Goal: Task Accomplishment & Management: Complete application form

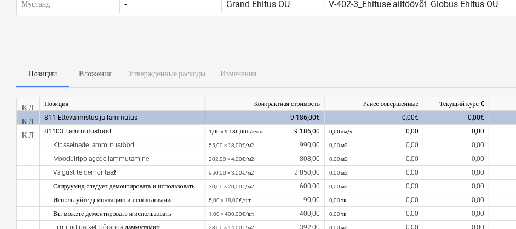
scroll to position [57, 0]
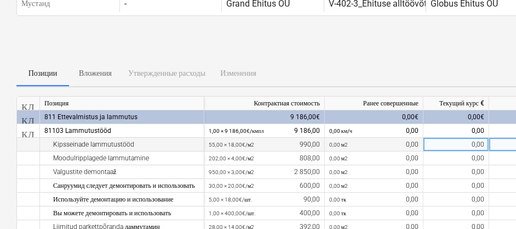
click at [445, 144] on div "0,00" at bounding box center [457, 145] width 66 height 14
type input "990"
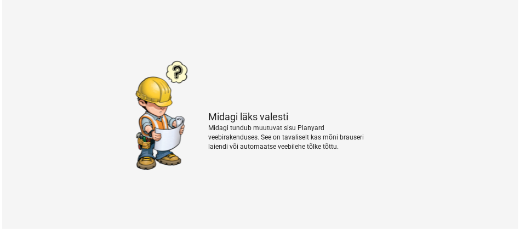
scroll to position [0, 0]
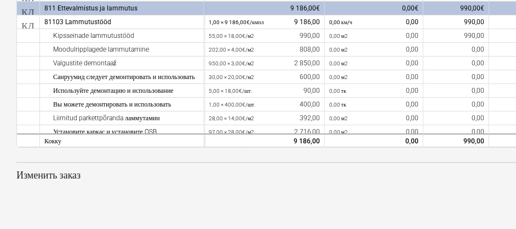
scroll to position [165, 0]
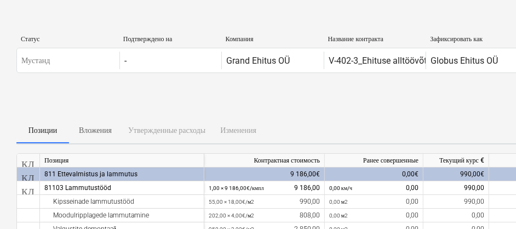
click at [221, 106] on div "Отправить отчет о ходе работ" at bounding box center [374, 101] width 717 height 31
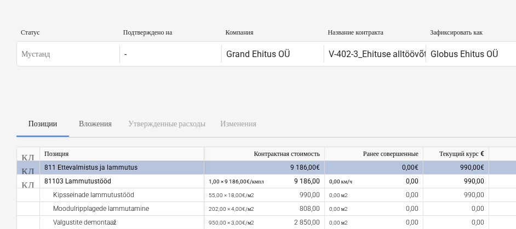
scroll to position [4, 0]
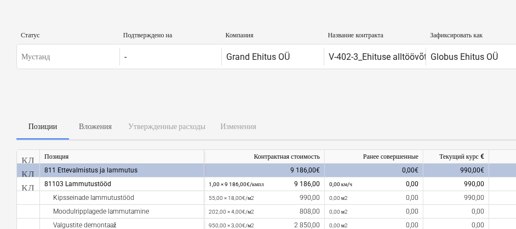
click at [453, 33] on font "Зафиксировать как" at bounding box center [456, 35] width 53 height 8
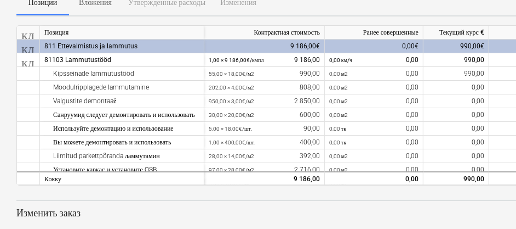
scroll to position [166, 0]
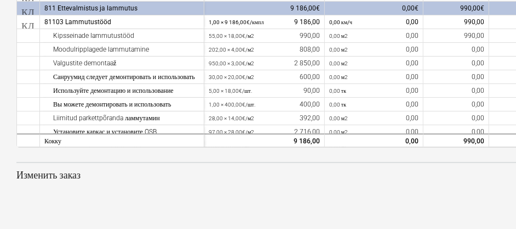
click at [41, 173] on font "Изменить заказ" at bounding box center [48, 175] width 64 height 12
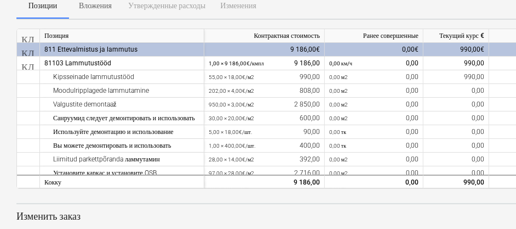
scroll to position [122, 0]
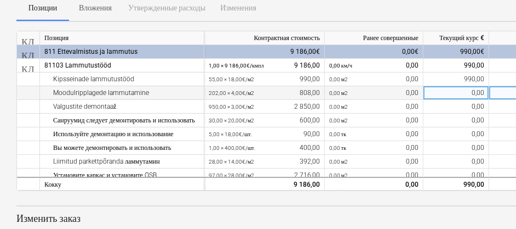
click at [470, 92] on div "0,00" at bounding box center [457, 93] width 66 height 14
type input "808"
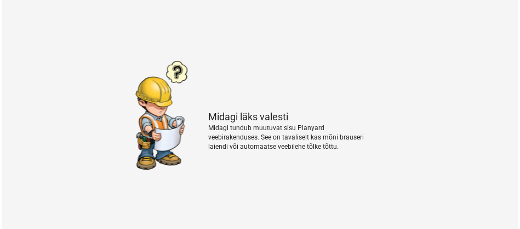
scroll to position [0, 0]
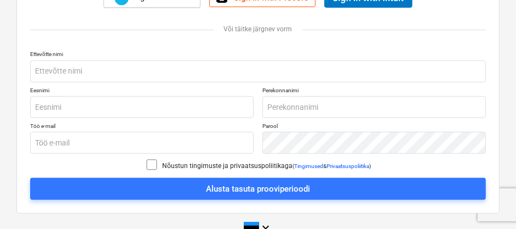
scroll to position [213, 0]
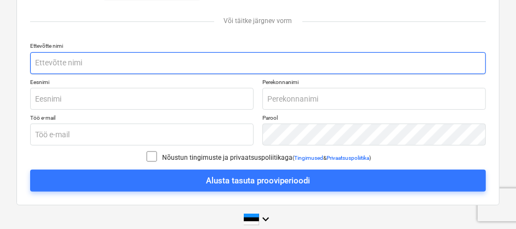
click at [55, 59] on input "text" at bounding box center [258, 63] width 456 height 22
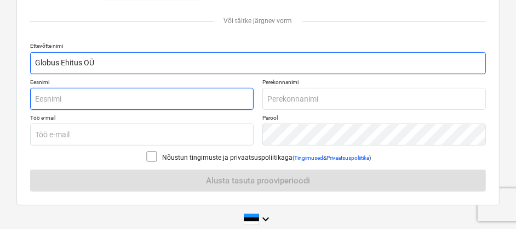
type input "Globus Ehitus OÜ"
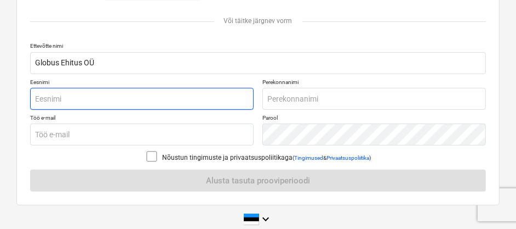
click at [49, 98] on input "text" at bounding box center [142, 99] width 224 height 22
type input "v"
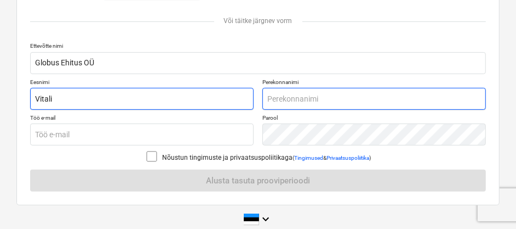
type input "Vitali"
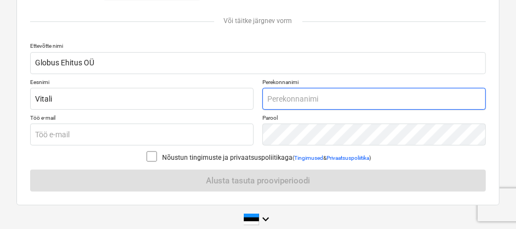
click at [276, 100] on input "text" at bounding box center [375, 99] width 224 height 22
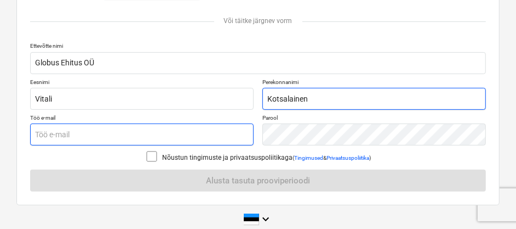
type input "Kotsalainen"
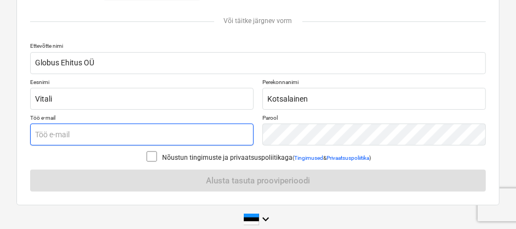
click at [63, 134] on input "text" at bounding box center [142, 134] width 224 height 22
type input "vitali@jh.ee"
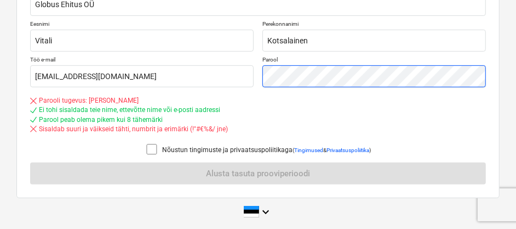
scroll to position [272, 0]
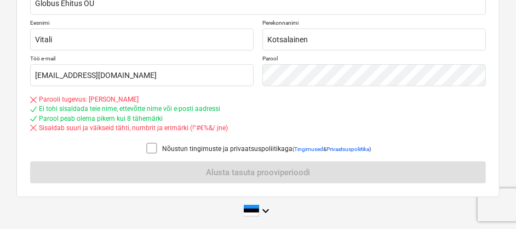
click at [149, 149] on icon at bounding box center [151, 147] width 13 height 13
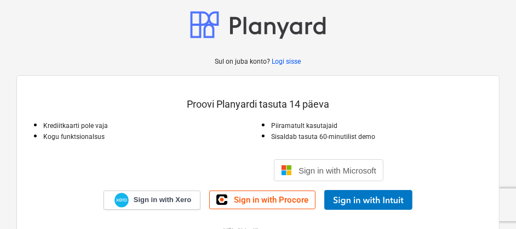
scroll to position [0, 0]
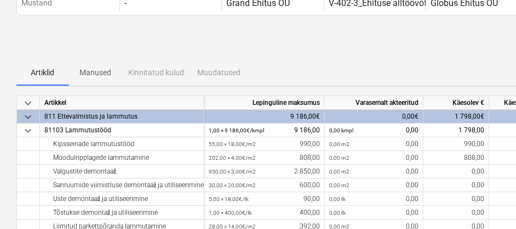
scroll to position [58, 0]
click at [93, 71] on p "Manused" at bounding box center [95, 72] width 39 height 12
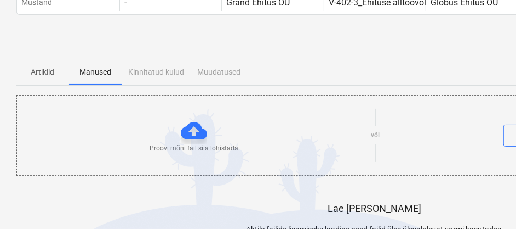
click at [145, 72] on div "Artiklid Manused Kinnitatud kulud Muudatused" at bounding box center [374, 72] width 717 height 26
click at [43, 69] on p "Artiklid" at bounding box center [42, 72] width 39 height 12
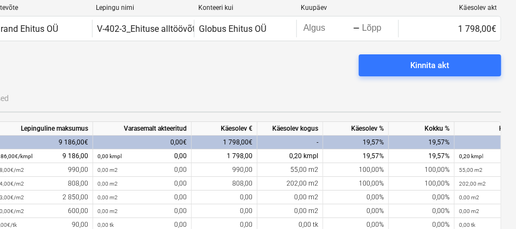
scroll to position [31, 233]
click at [90, 57] on div "Kinnita akt" at bounding box center [142, 69] width 717 height 31
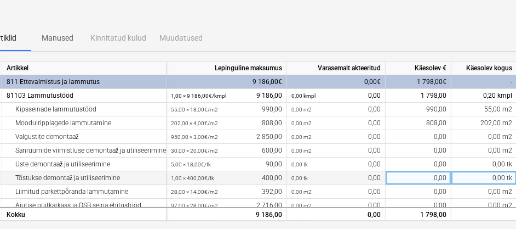
scroll to position [92, 36]
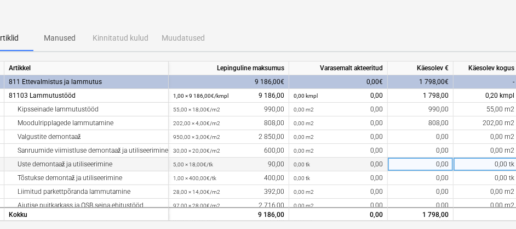
click at [418, 162] on div "0,00" at bounding box center [421, 164] width 66 height 14
type input "90"
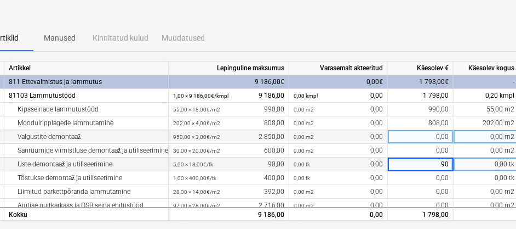
click at [419, 138] on div "0,00" at bounding box center [421, 137] width 66 height 14
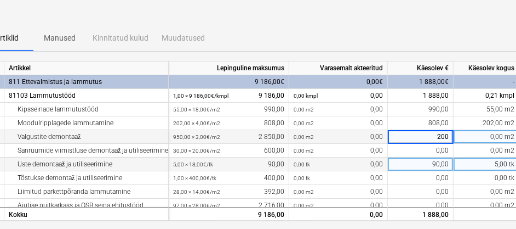
type input "2000"
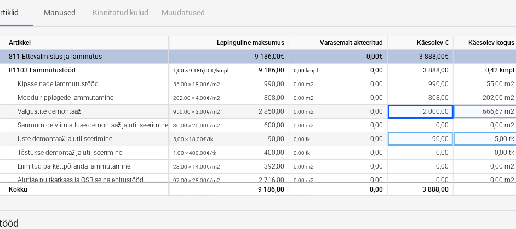
scroll to position [116, 36]
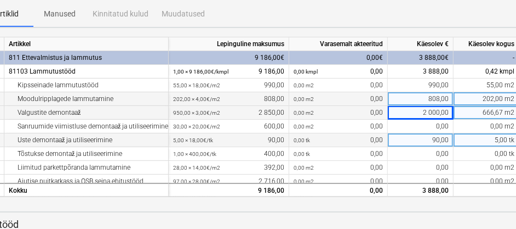
click at [435, 99] on div "808,00" at bounding box center [421, 99] width 66 height 14
type input "600"
click at [434, 13] on div "Artiklid Manused Kinnitatud kulud Muudatused" at bounding box center [339, 14] width 717 height 26
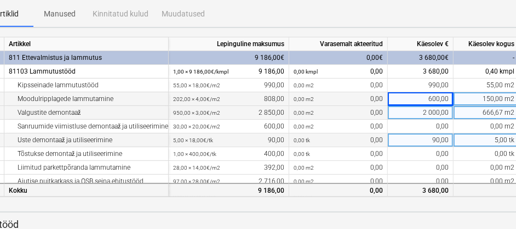
click at [100, 184] on div "Kokku" at bounding box center [86, 190] width 164 height 14
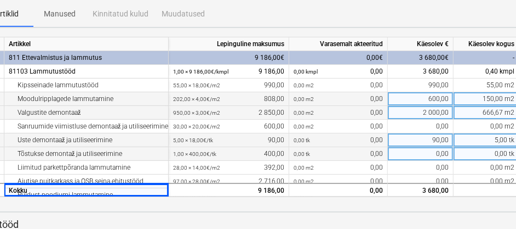
click at [149, 159] on div "Tõstukse demontaž ja utiliseerimine" at bounding box center [86, 154] width 155 height 14
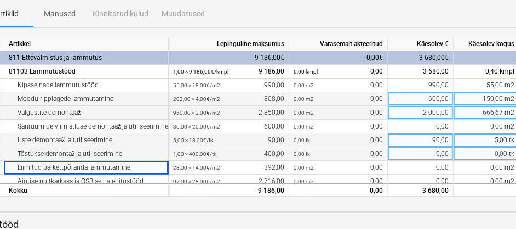
scroll to position [9, 0]
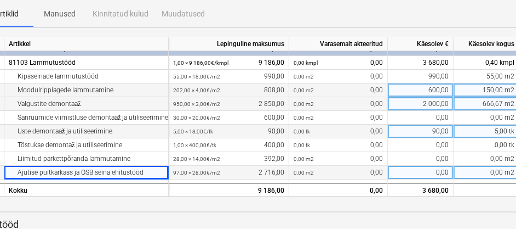
click at [429, 171] on div "0,00" at bounding box center [421, 173] width 66 height 14
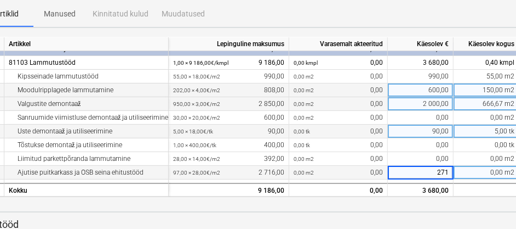
type input "2716"
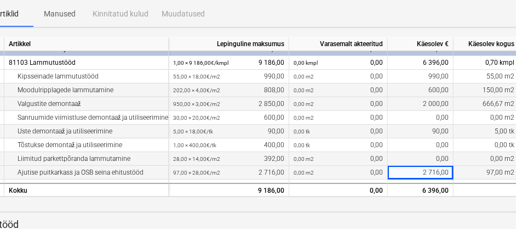
click at [369, 155] on div "0,00 m2 0,00" at bounding box center [338, 159] width 89 height 14
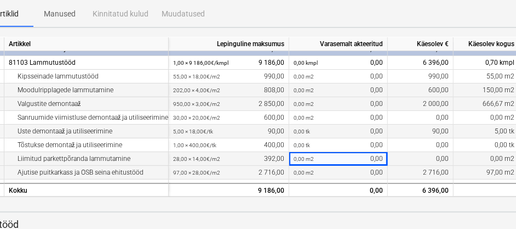
click at [369, 155] on div "0,00 m2 0,00" at bounding box center [338, 159] width 89 height 14
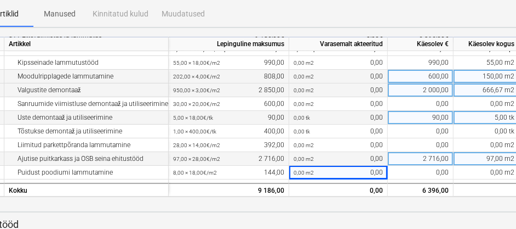
scroll to position [36, 0]
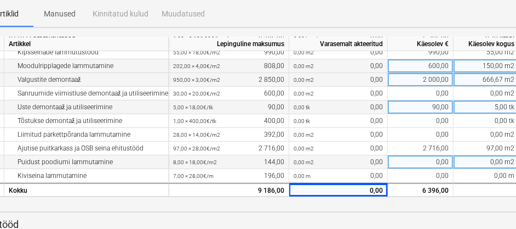
click at [432, 156] on div "0,00" at bounding box center [421, 162] width 66 height 14
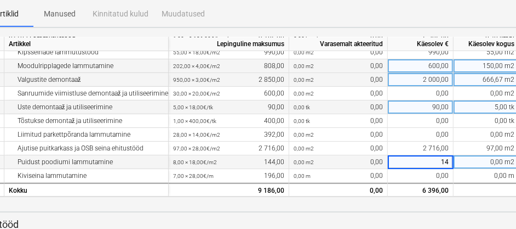
type input "144"
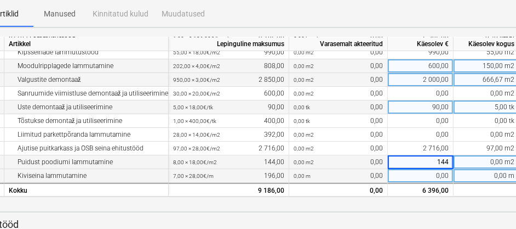
click at [431, 169] on div "0,00" at bounding box center [421, 176] width 66 height 14
type input "196"
click at [427, 22] on div "Artiklid Manused Kinnitatud kulud Muudatused" at bounding box center [339, 14] width 717 height 26
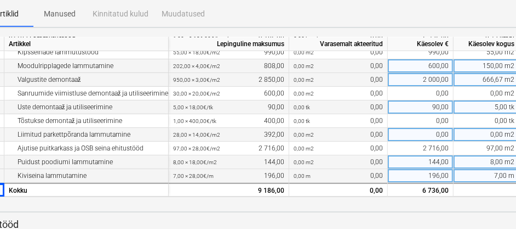
click at [438, 128] on div "0,00" at bounding box center [421, 135] width 66 height 14
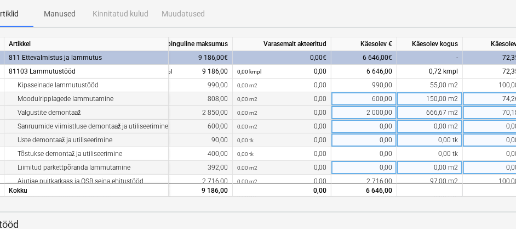
scroll to position [0, 155]
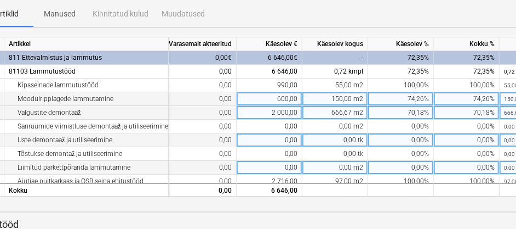
click at [464, 136] on div "0,00%" at bounding box center [467, 140] width 66 height 14
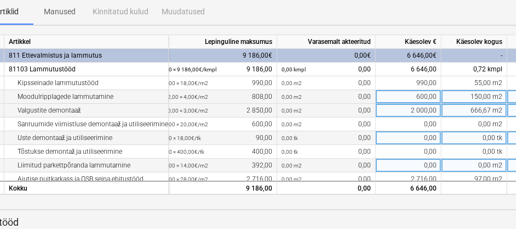
scroll to position [116, 36]
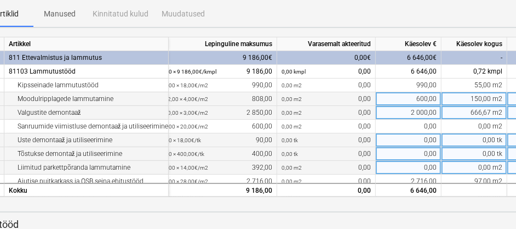
click at [266, 147] on div "1,00 × 400,00€ / tk 400,00" at bounding box center [216, 154] width 111 height 14
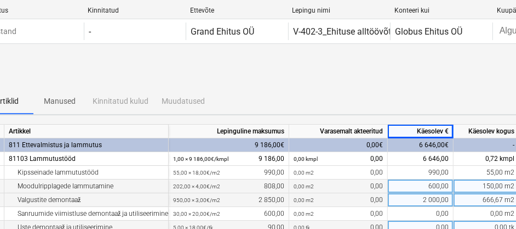
scroll to position [0, 36]
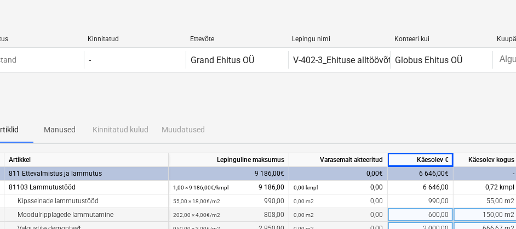
click at [475, 111] on div "Kinnita akt" at bounding box center [339, 100] width 717 height 31
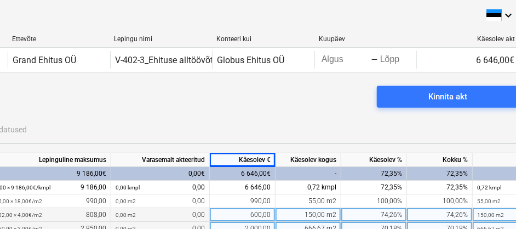
scroll to position [0, 233]
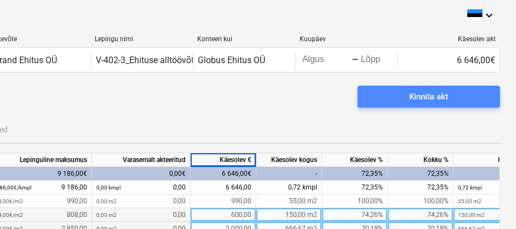
click at [430, 95] on div "Kinnita akt" at bounding box center [429, 96] width 39 height 14
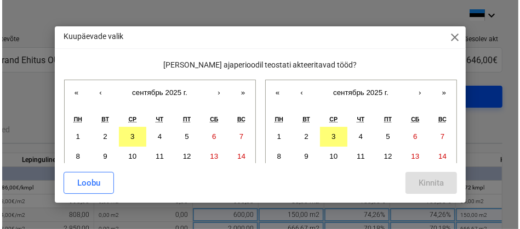
scroll to position [0, 229]
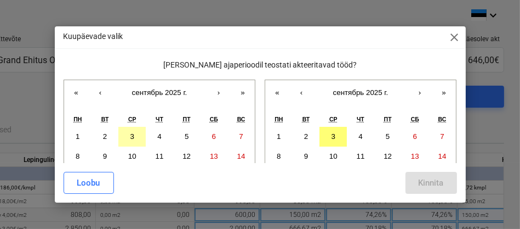
click at [133, 138] on abbr "3" at bounding box center [132, 136] width 4 height 8
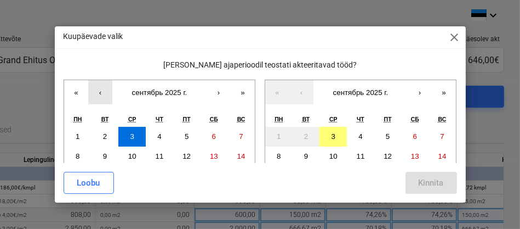
click at [99, 93] on button "‹" at bounding box center [100, 92] width 24 height 24
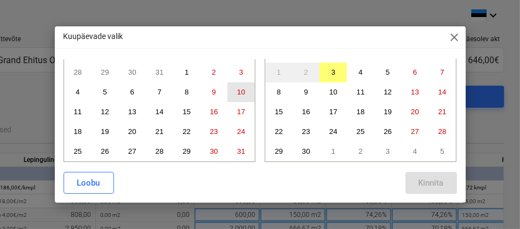
scroll to position [65, 0]
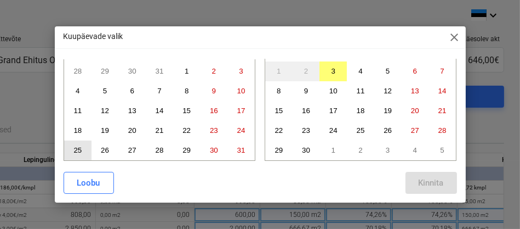
click at [77, 146] on abbr "25" at bounding box center [77, 150] width 8 height 8
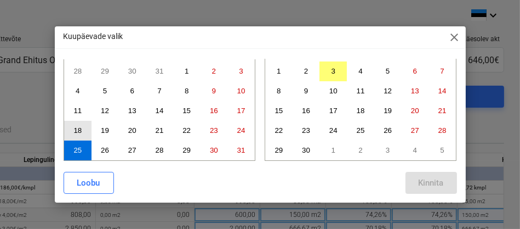
click at [72, 126] on button "18" at bounding box center [77, 131] width 27 height 20
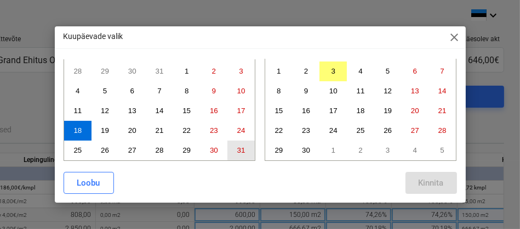
click at [242, 147] on abbr "31" at bounding box center [241, 150] width 8 height 8
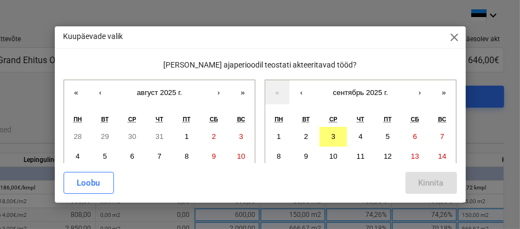
scroll to position [0, 0]
click at [332, 135] on abbr "3" at bounding box center [334, 136] width 4 height 8
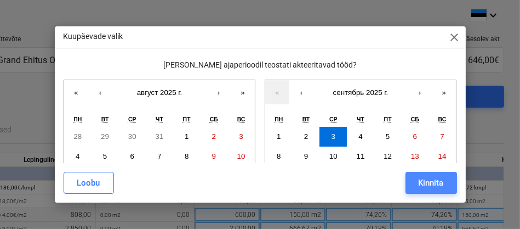
click at [424, 180] on div "Kinnita" at bounding box center [431, 182] width 25 height 14
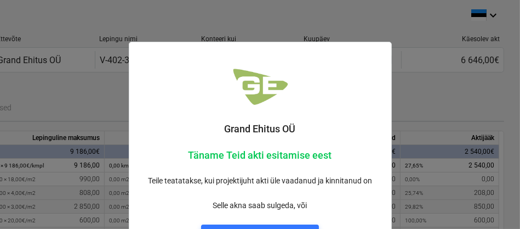
click at [384, 104] on div "Grand Ehitus OÜ" at bounding box center [261, 93] width 258 height 98
click at [426, 102] on div at bounding box center [260, 114] width 520 height 229
